Goal: Check status: Check status

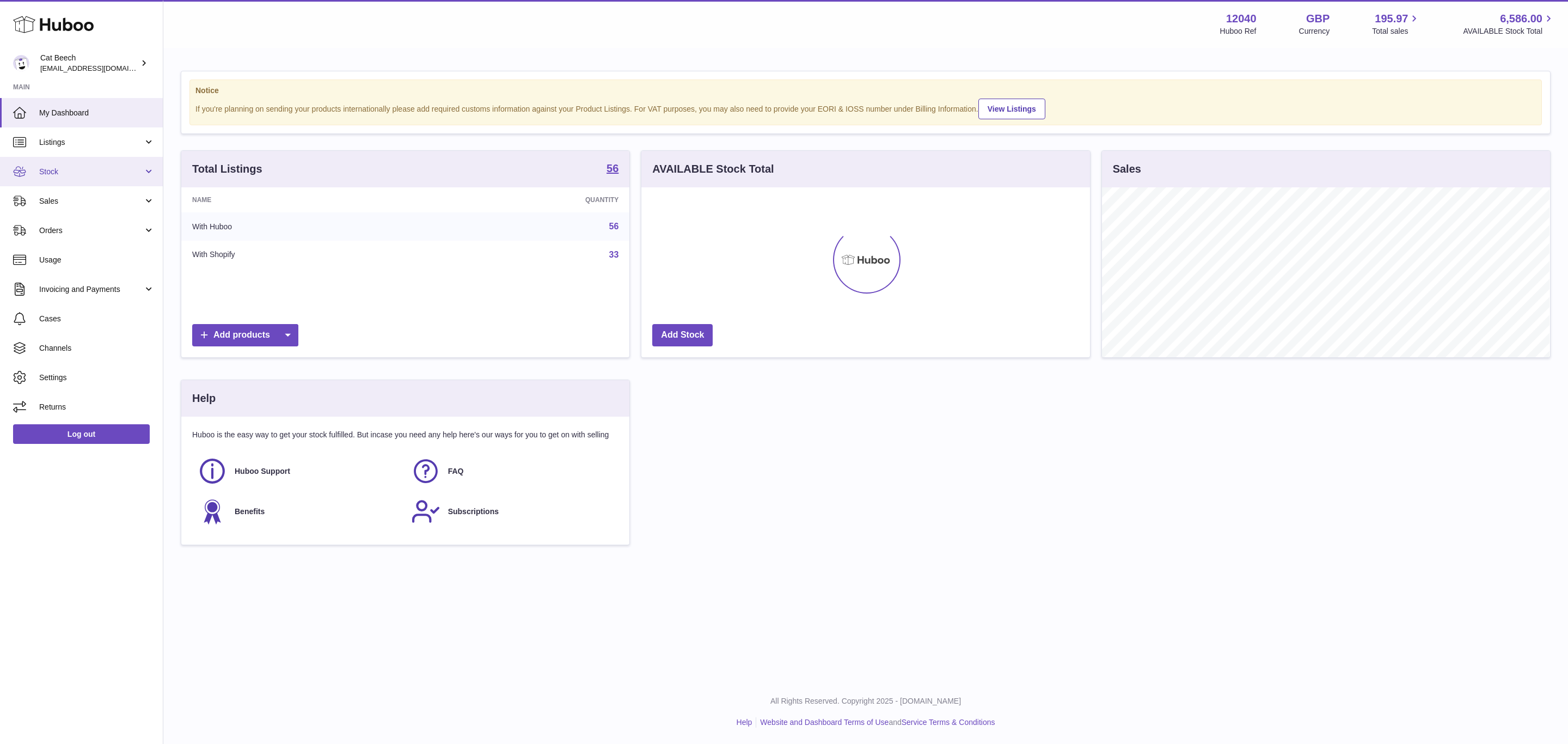
scroll to position [170, 447]
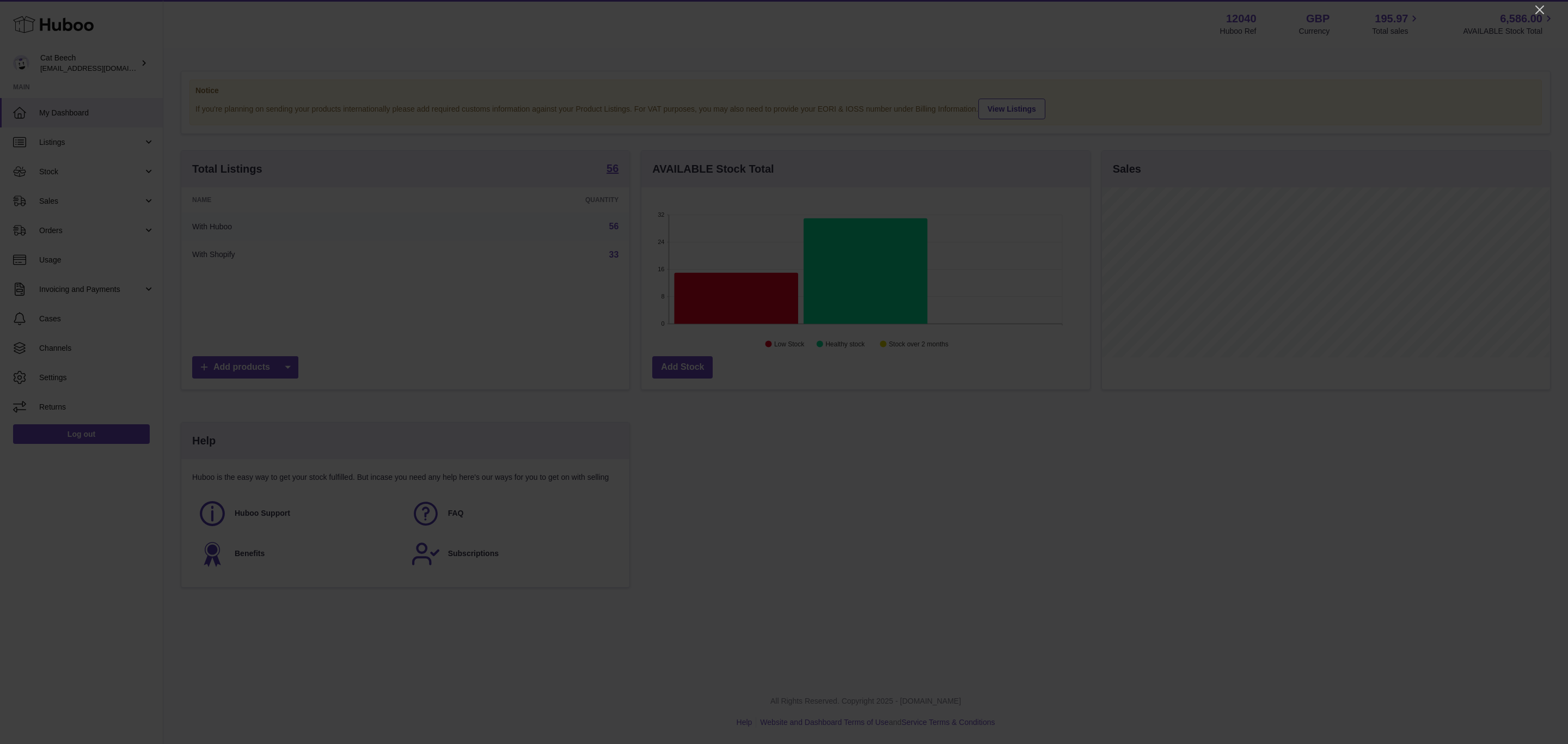
click at [1541, 17] on div at bounding box center [784, 372] width 1568 height 744
click at [1539, 9] on icon "Close" at bounding box center [1540, 9] width 9 height 9
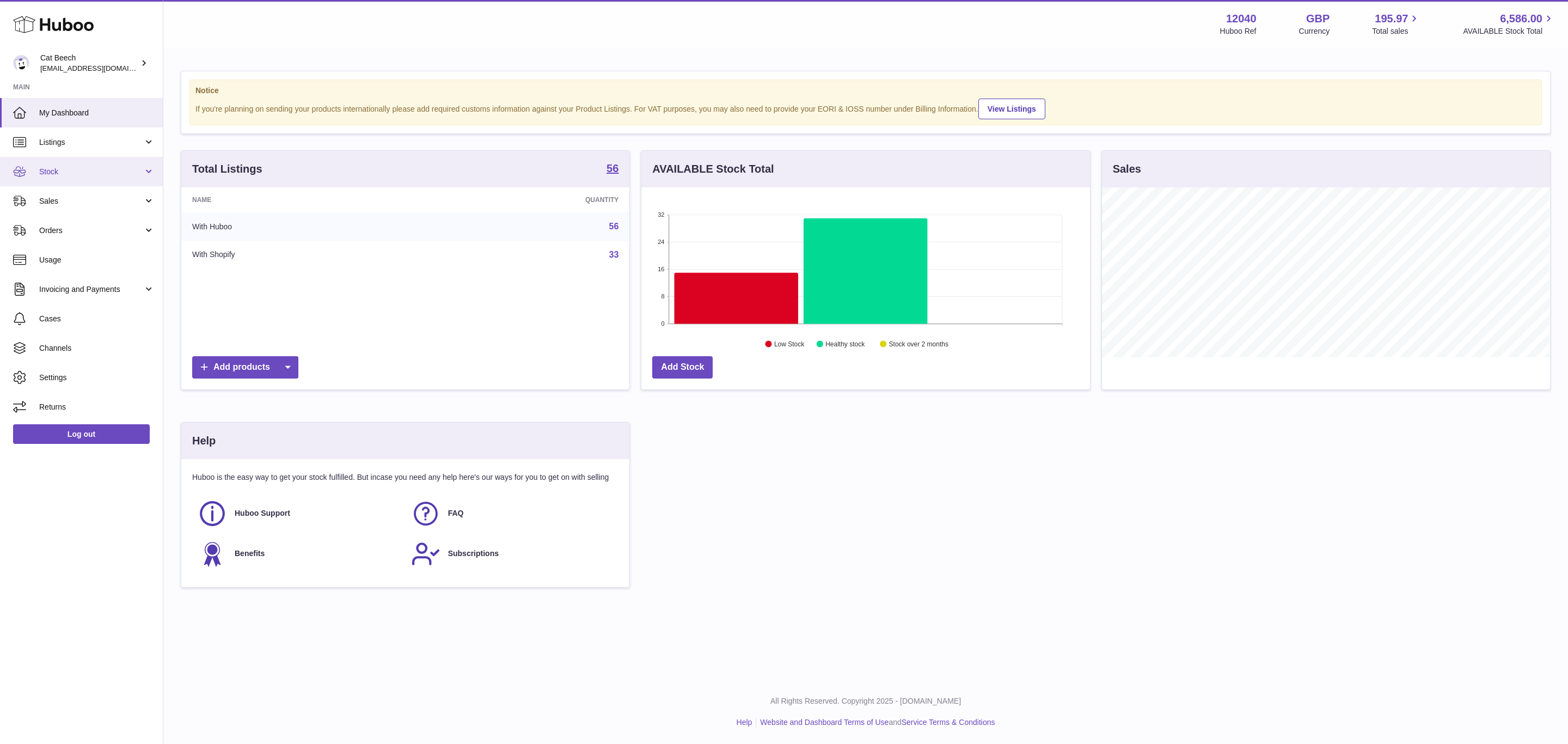
click at [102, 180] on link "Stock" at bounding box center [81, 172] width 163 height 29
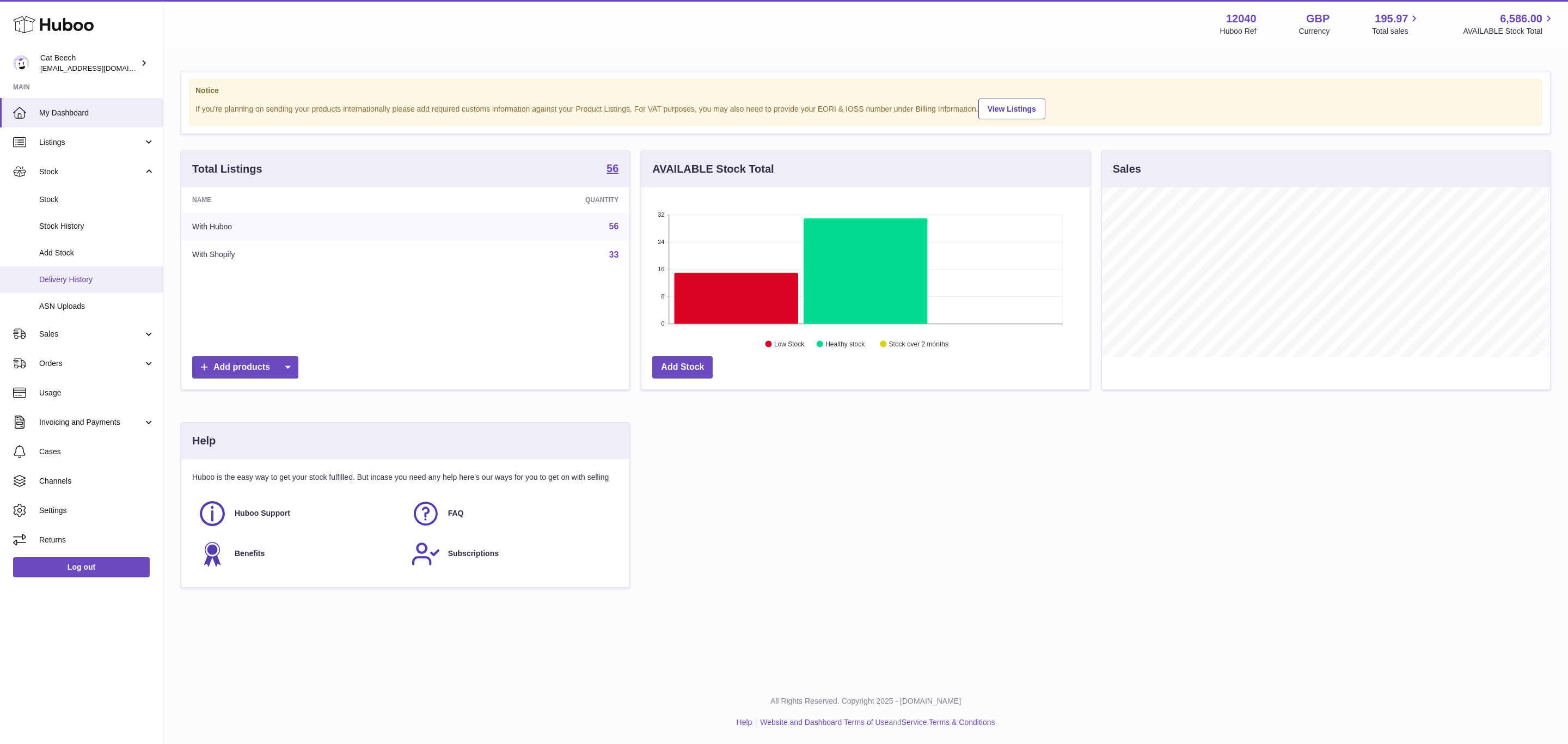
click at [79, 278] on span "Delivery History" at bounding box center [96, 279] width 115 height 10
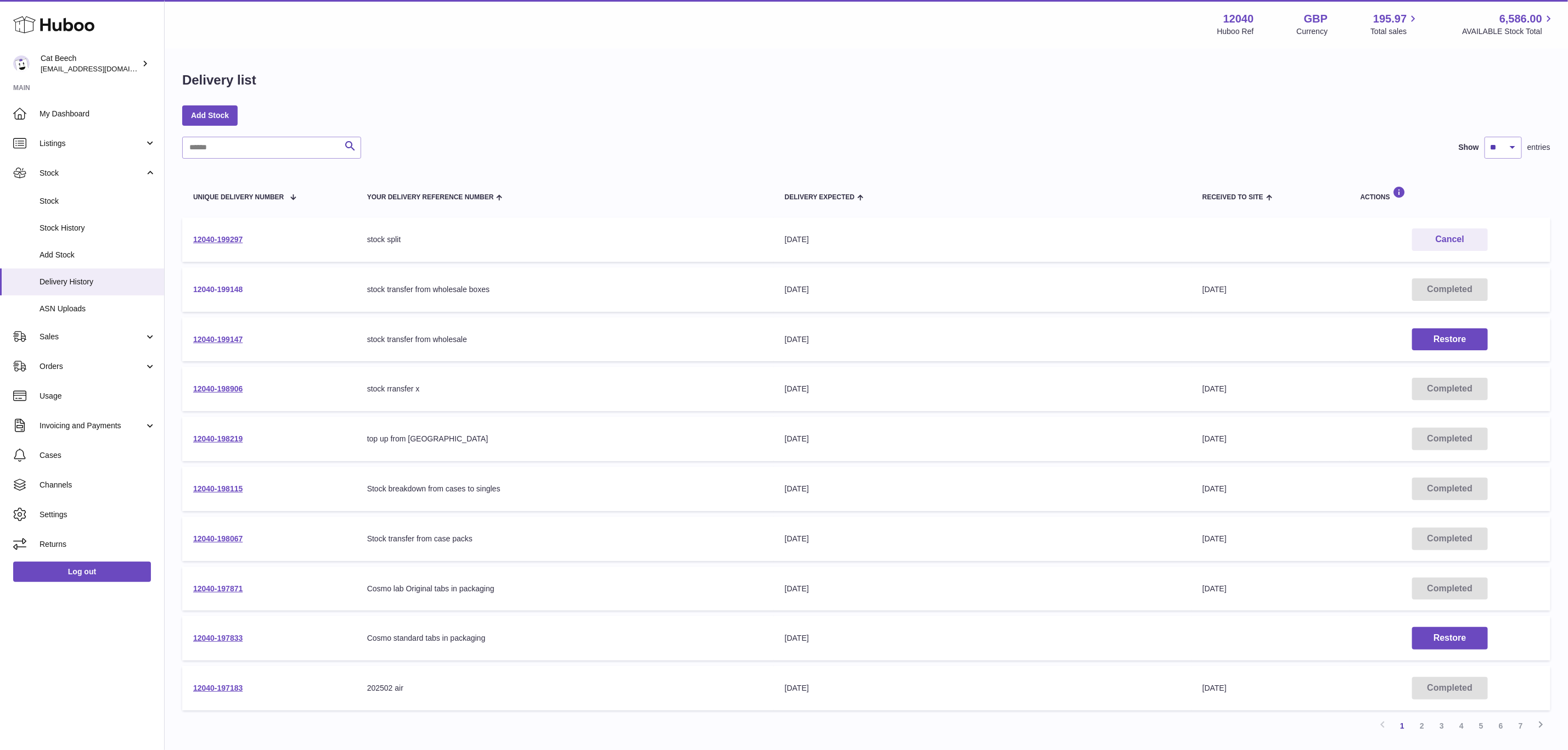
click at [205, 285] on link "12040-199148" at bounding box center [217, 289] width 50 height 9
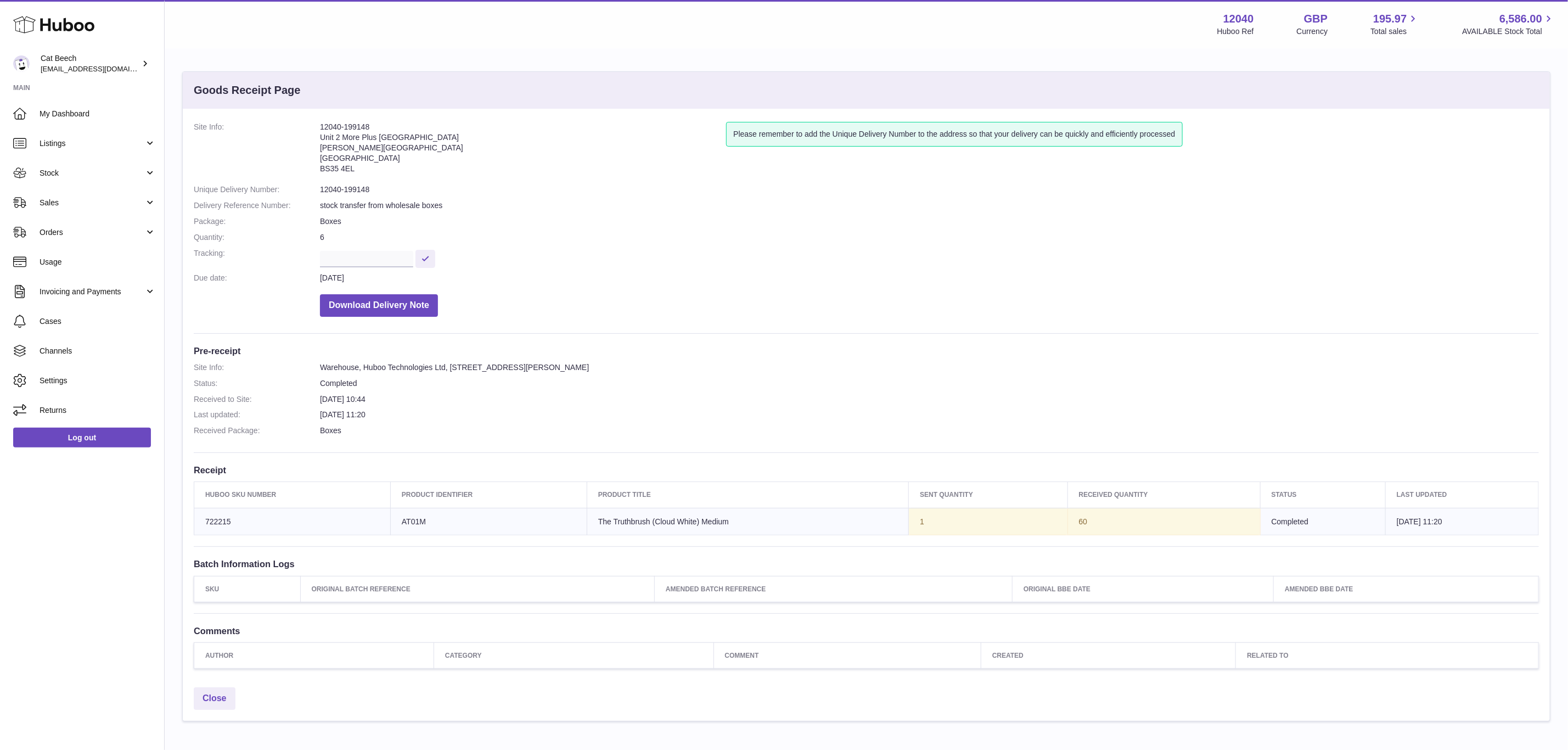
scroll to position [60, 0]
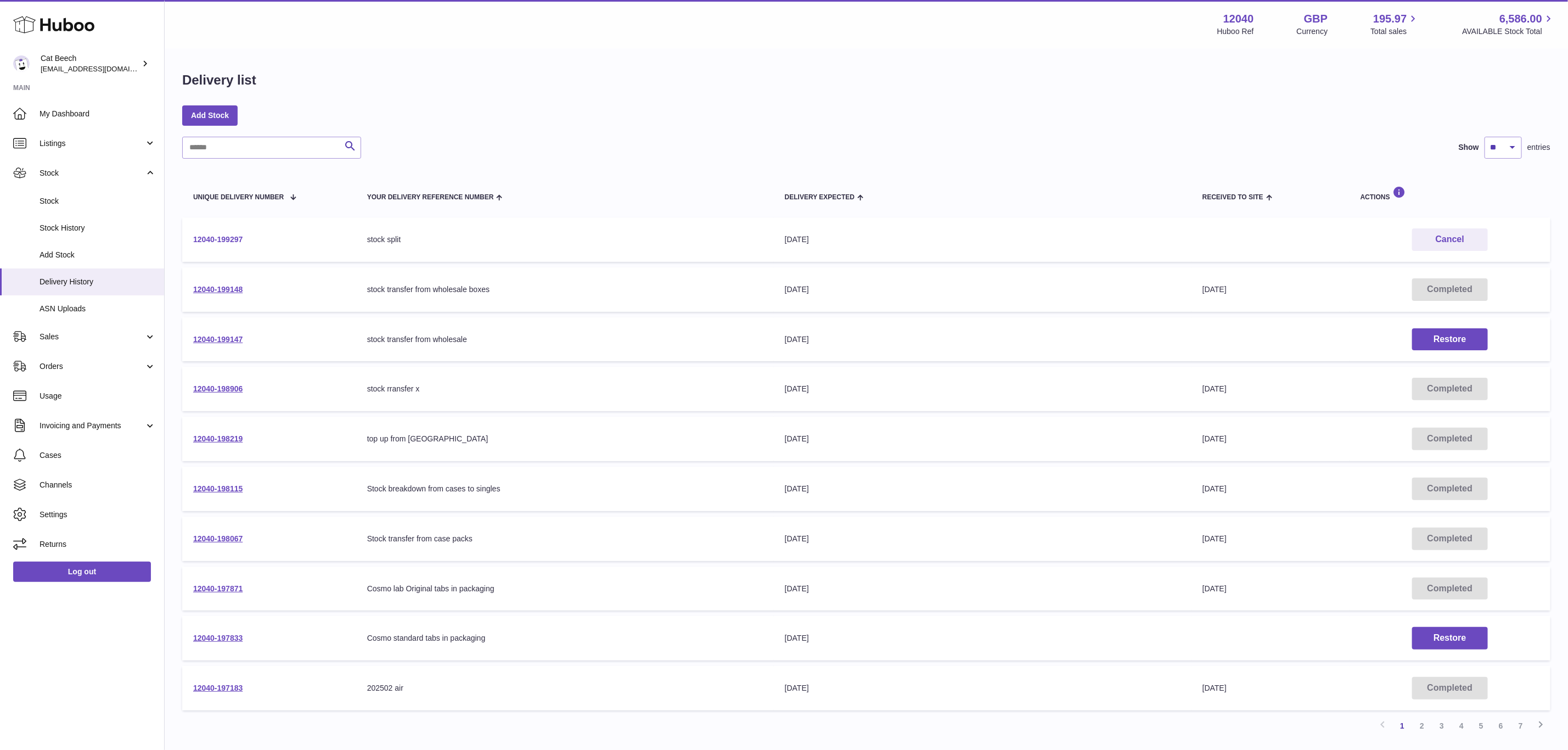
click at [233, 237] on link "12040-199297" at bounding box center [217, 239] width 50 height 9
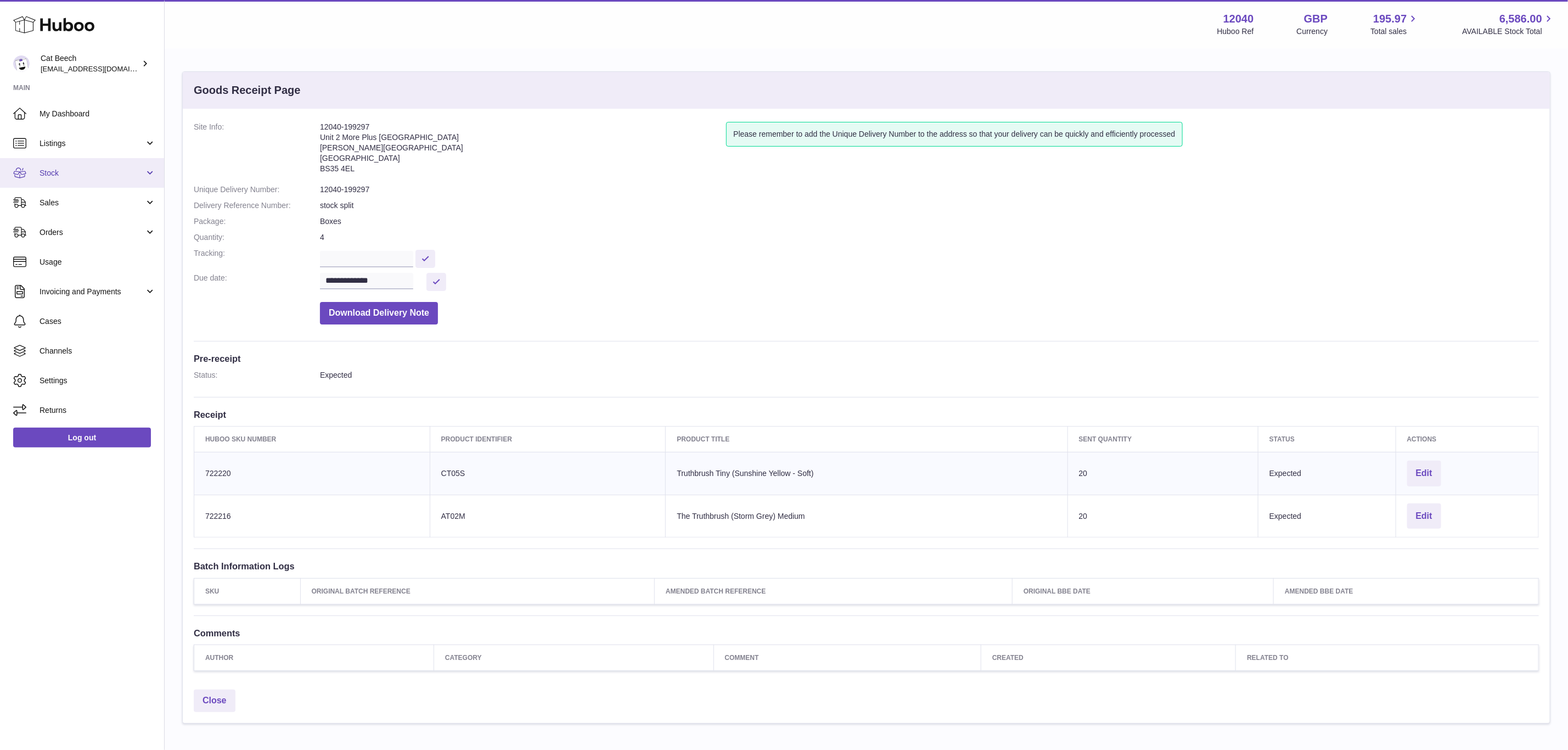
click at [104, 172] on span "Stock" at bounding box center [91, 173] width 105 height 10
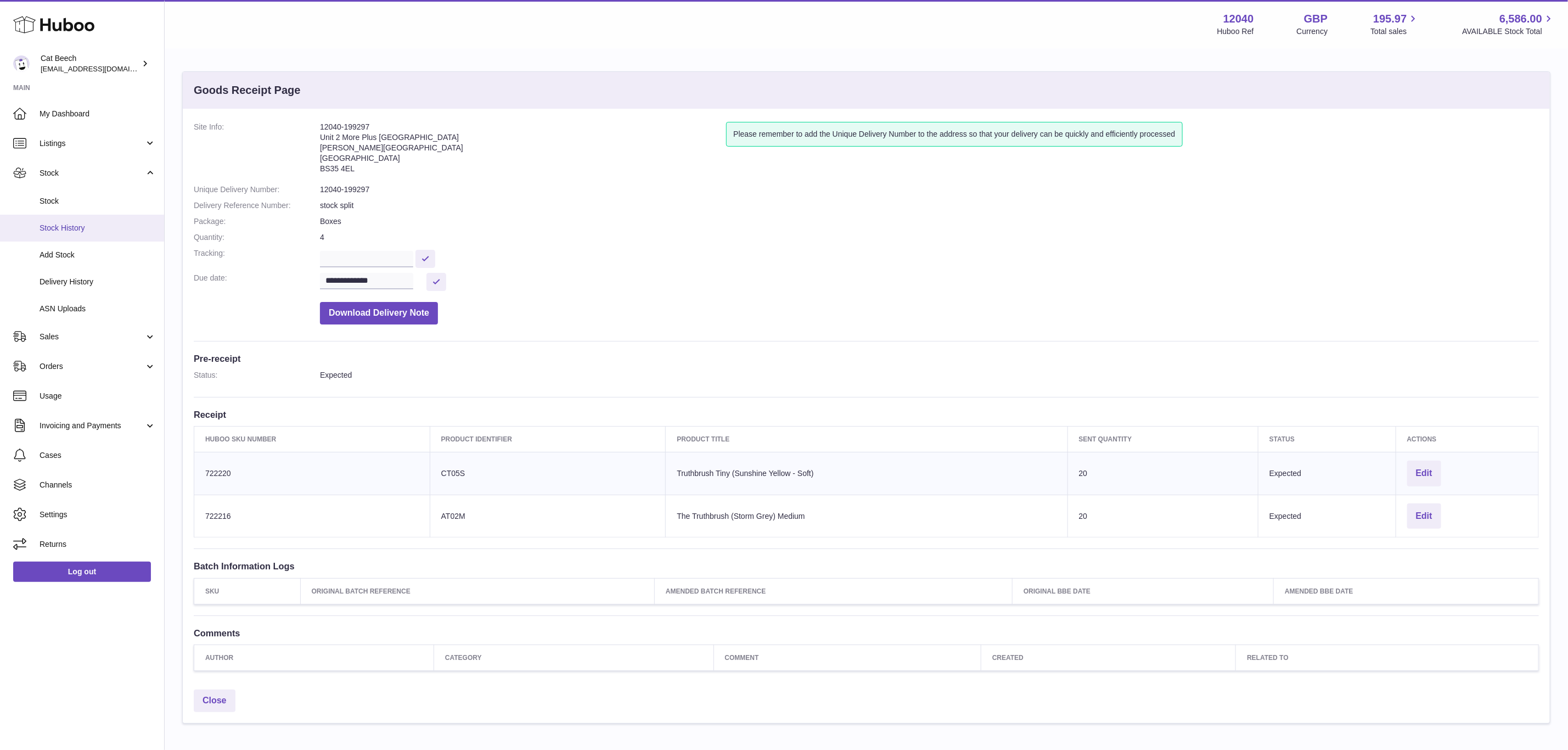
click at [111, 223] on span "Stock History" at bounding box center [97, 229] width 116 height 10
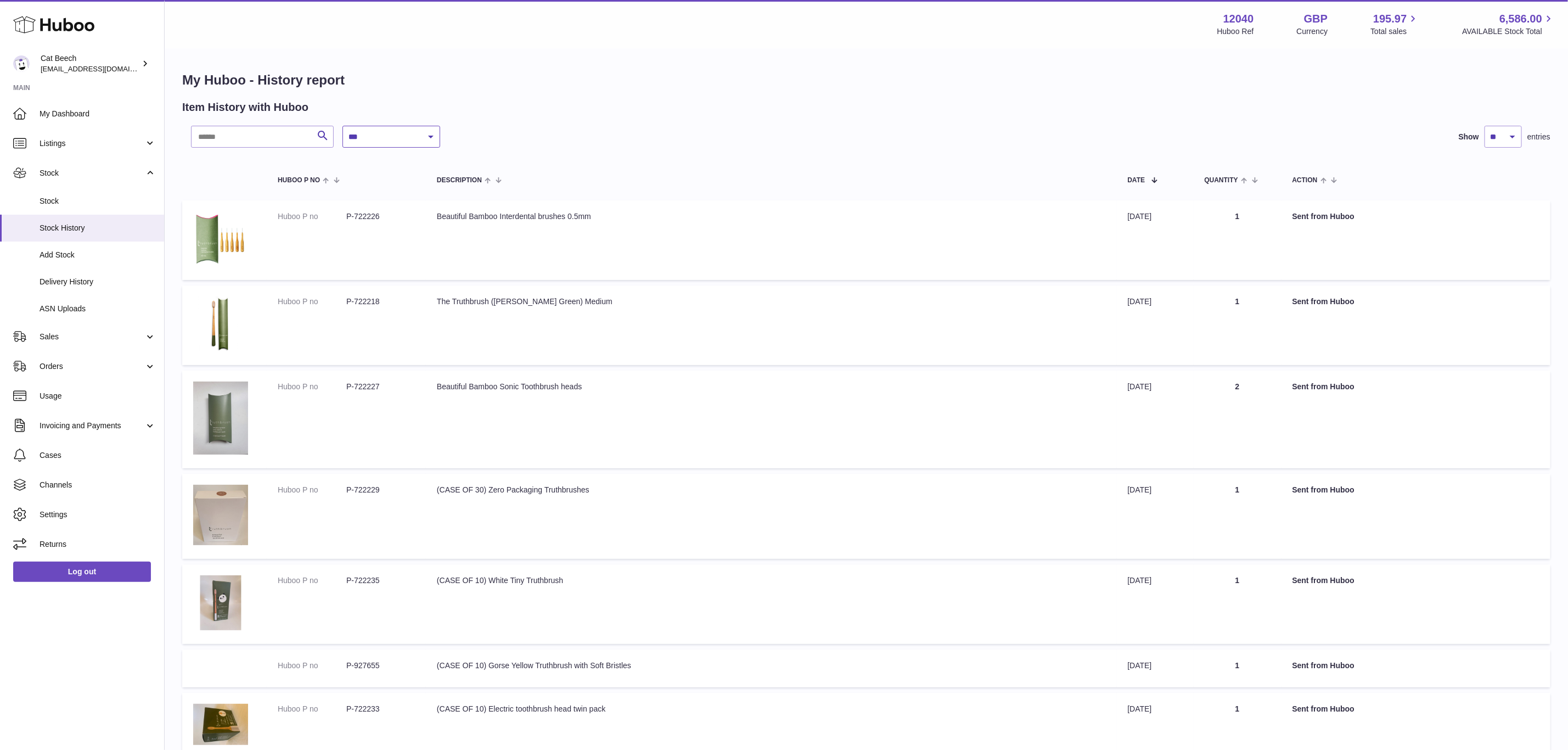
drag, startPoint x: 386, startPoint y: 141, endPoint x: 387, endPoint y: 147, distance: 6.1
click at [386, 141] on select "**********" at bounding box center [391, 136] width 97 height 22
select select "*"
click at [342, 126] on select "**********" at bounding box center [391, 136] width 97 height 22
